Goal: Find specific page/section: Find specific page/section

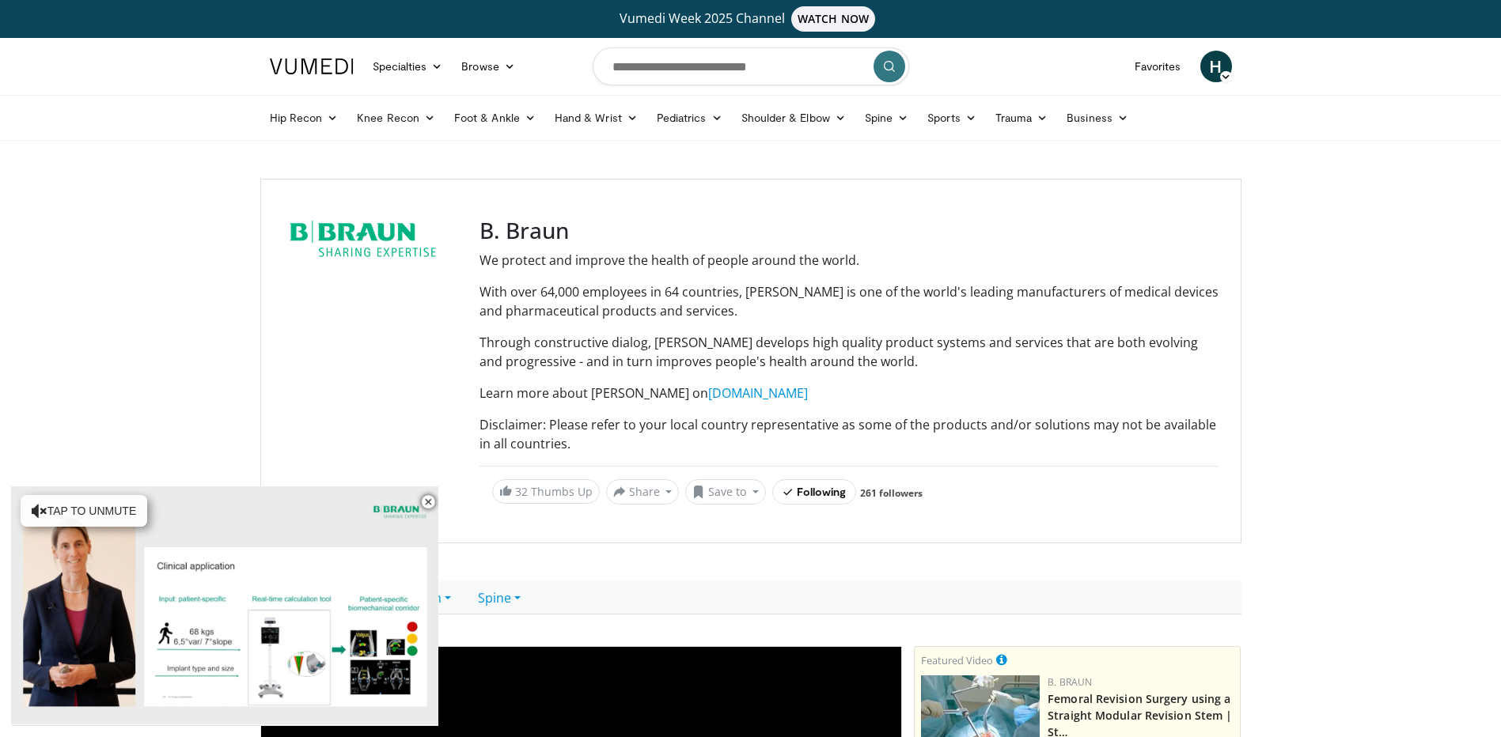
click at [1212, 63] on span "H" at bounding box center [1216, 67] width 32 height 32
click at [1118, 254] on link "[PERSON_NAME] Dashboard" at bounding box center [1135, 256] width 188 height 25
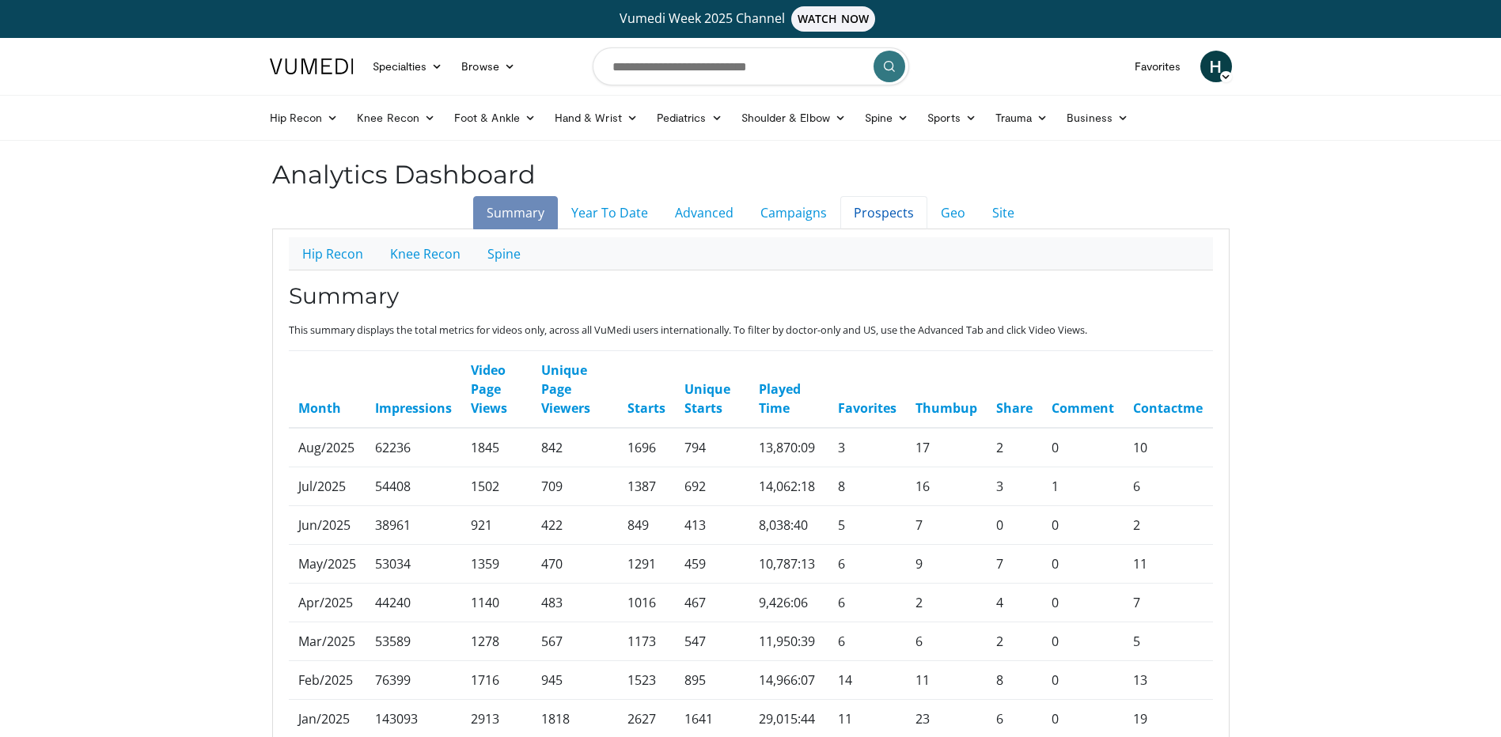
click at [896, 210] on link "Prospects" at bounding box center [883, 212] width 87 height 33
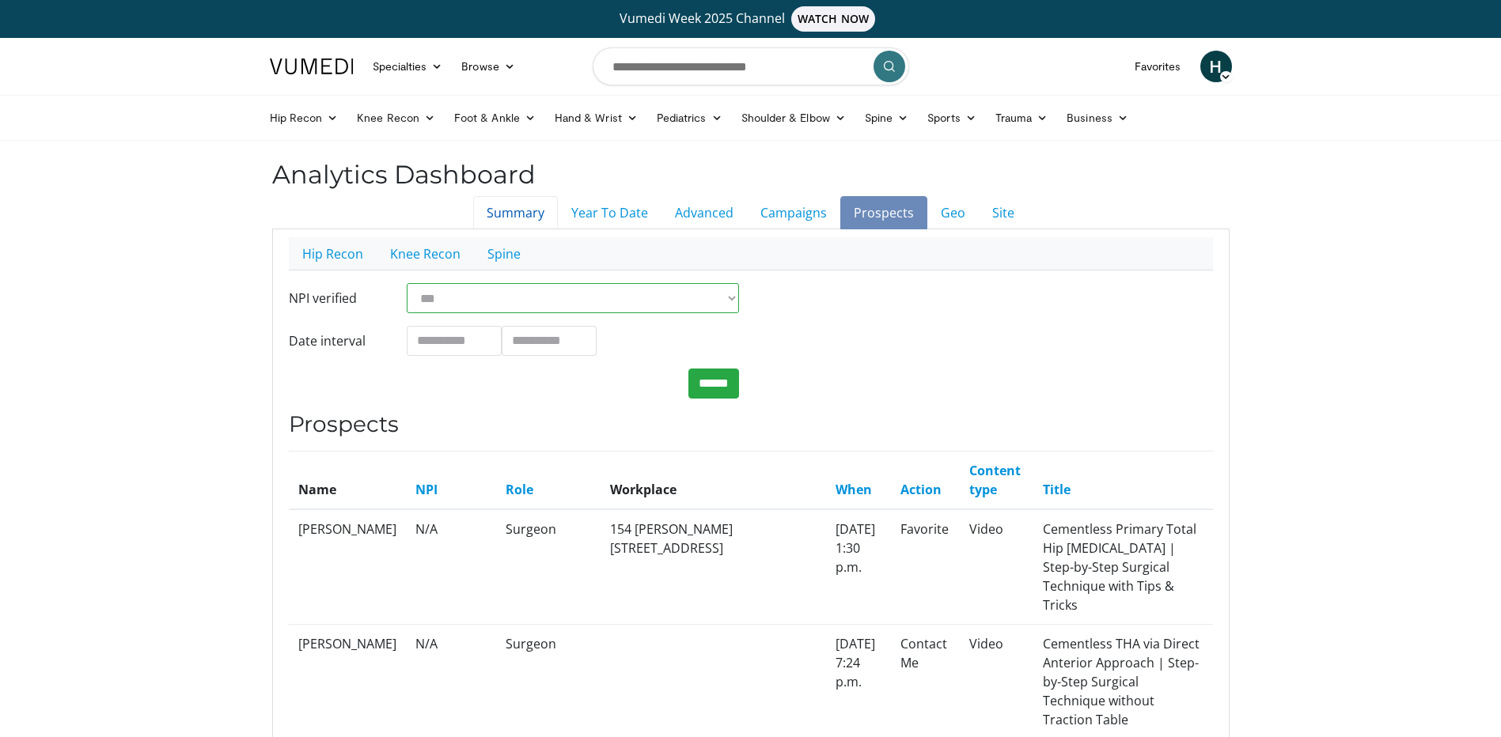
click at [515, 205] on link "Summary" at bounding box center [515, 212] width 85 height 33
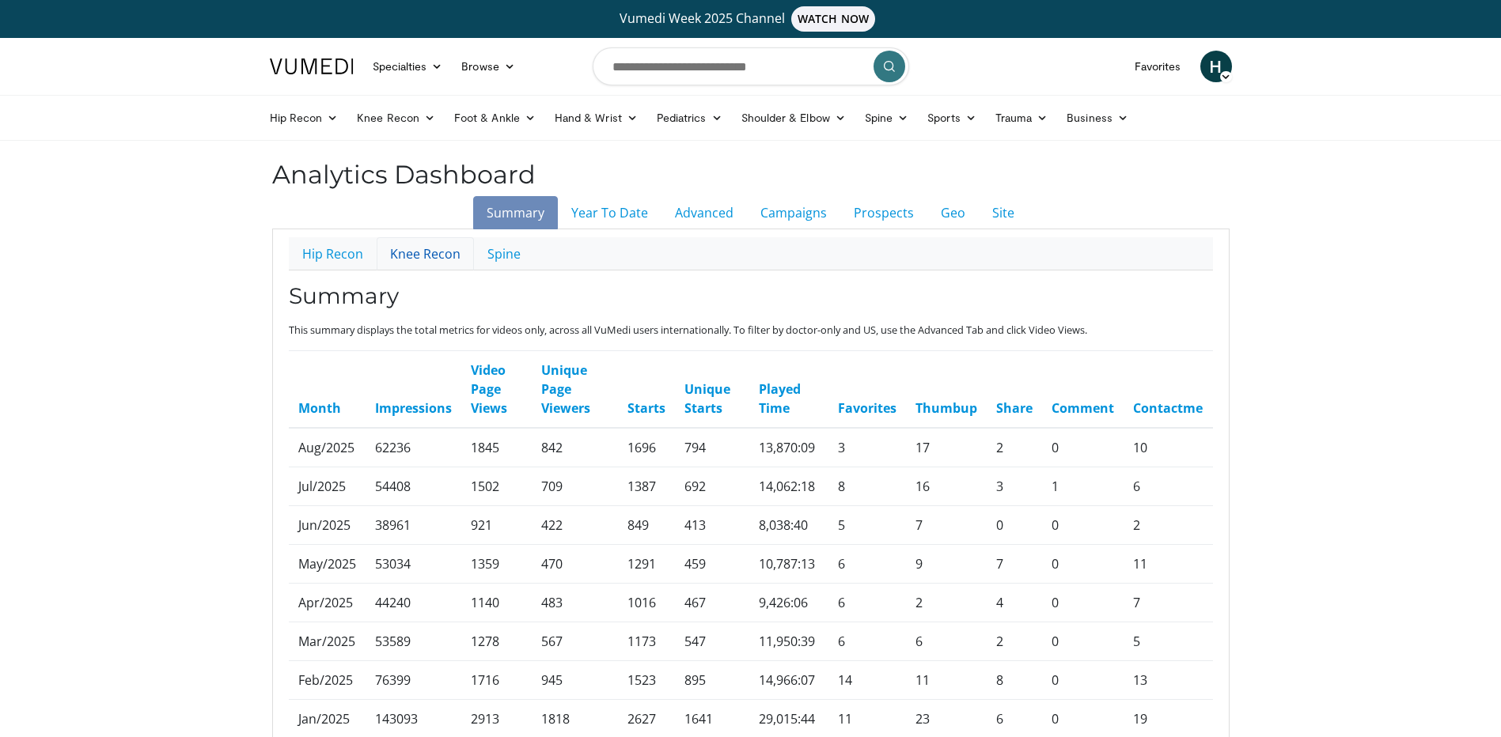
click at [443, 254] on link "Knee Recon" at bounding box center [425, 253] width 97 height 33
